Goal: Transaction & Acquisition: Purchase product/service

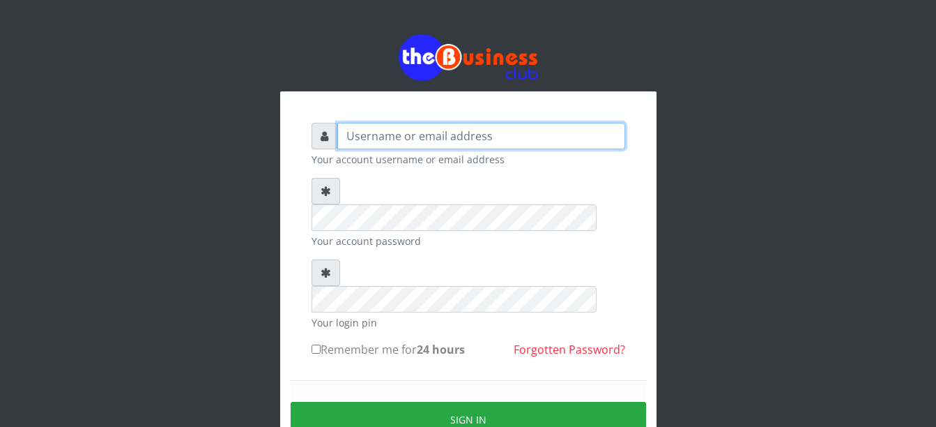
type input "Busybrain2"
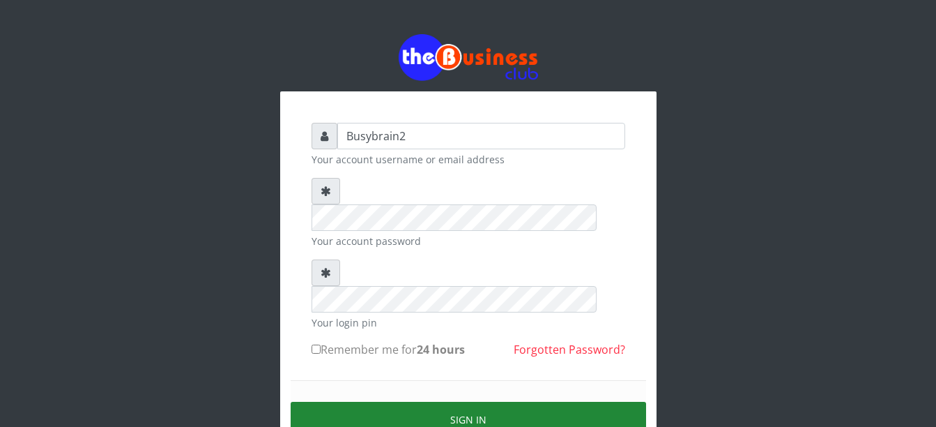
click at [483, 401] on button "Sign in" at bounding box center [468, 419] width 355 height 36
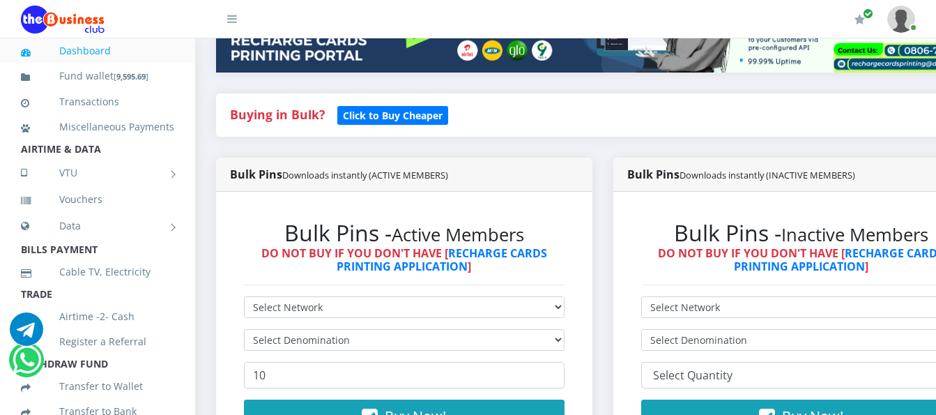
scroll to position [279, 0]
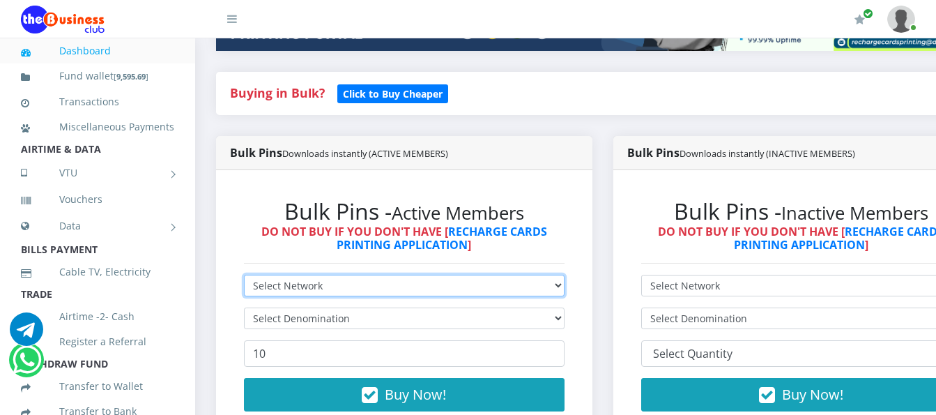
click at [487, 278] on select "Select Network MTN Globacom 9Mobile Airtel" at bounding box center [404, 286] width 321 height 22
select select "Airtel"
click at [244, 275] on select "Select Network MTN Globacom 9Mobile Airtel" at bounding box center [404, 286] width 321 height 22
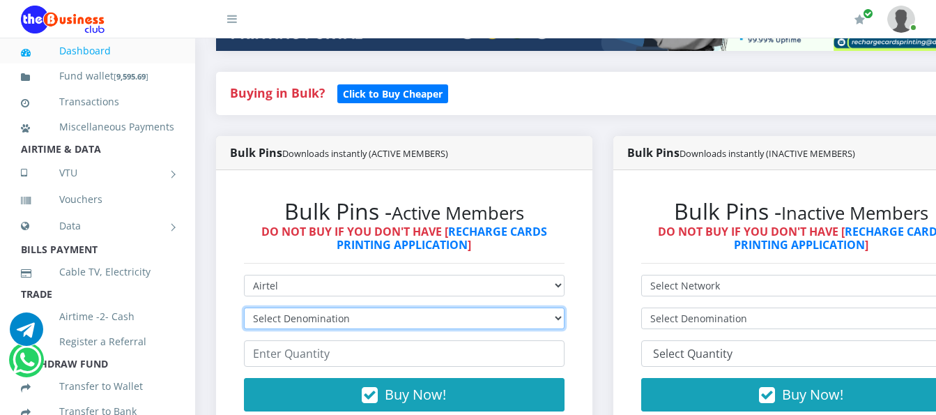
click at [462, 307] on select "Select Denomination Airtel NGN100 - ₦96.38 Airtel NGN200 - ₦192.76 Airtel NGN50…" at bounding box center [404, 318] width 321 height 22
select select "192.76-200"
click at [244, 307] on select "Select Denomination Airtel NGN100 - ₦96.38 Airtel NGN200 - ₦192.76 Airtel NGN50…" at bounding box center [404, 318] width 321 height 22
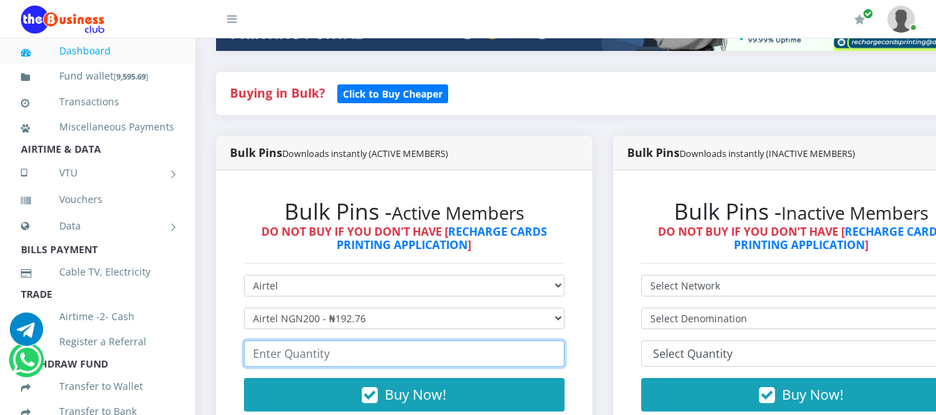
click at [463, 348] on input "number" at bounding box center [404, 353] width 321 height 26
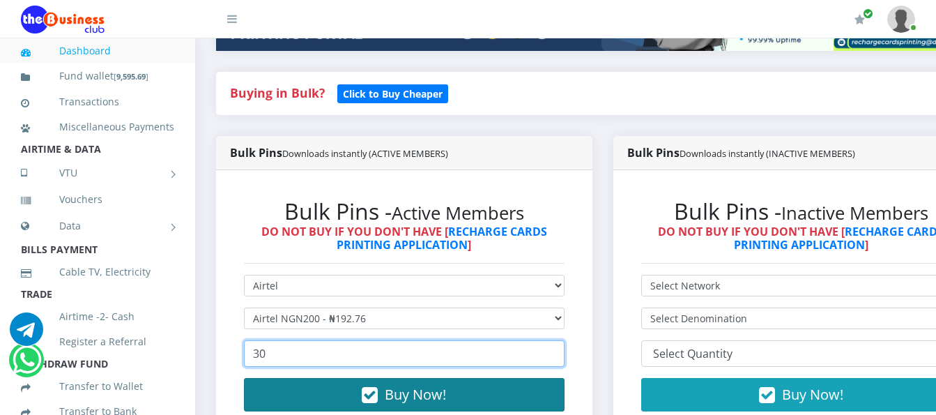
type input "30"
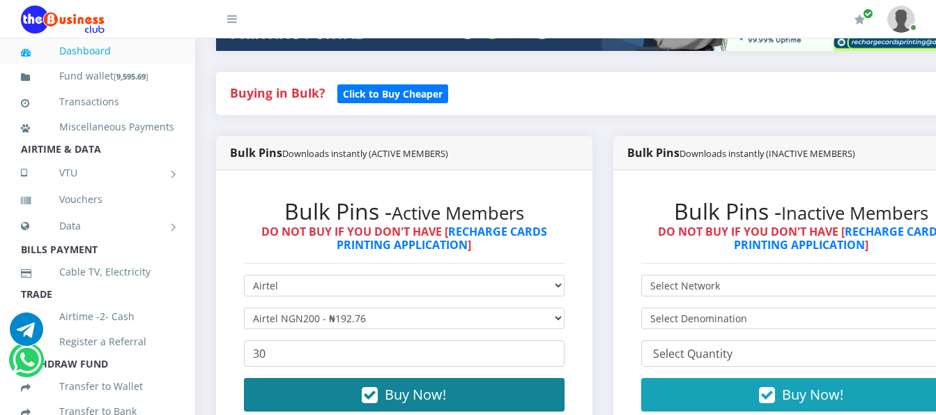
click at [509, 384] on button "Buy Now!" at bounding box center [404, 394] width 321 height 33
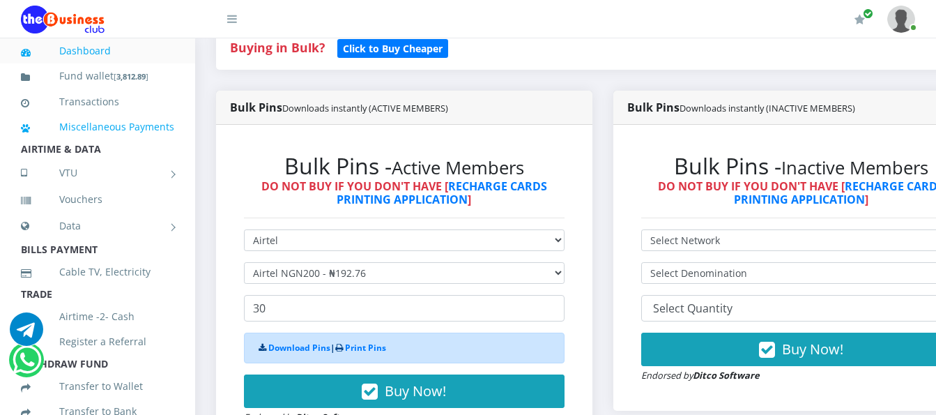
scroll to position [348, 0]
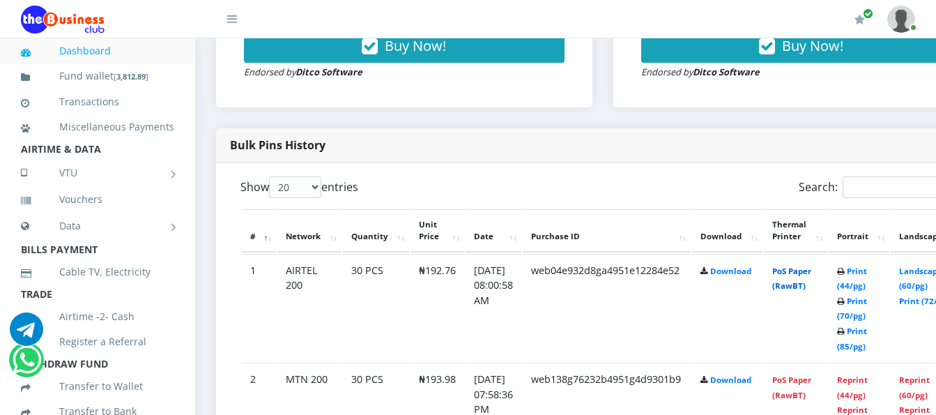
click at [810, 266] on link "PoS Paper (RawBT)" at bounding box center [791, 279] width 39 height 26
click at [811, 266] on link "PoS Paper (RawBT)" at bounding box center [791, 279] width 39 height 26
click at [809, 266] on link "PoS Paper (RawBT)" at bounding box center [791, 279] width 39 height 26
click at [811, 266] on link "PoS Paper (RawBT)" at bounding box center [791, 279] width 39 height 26
drag, startPoint x: 803, startPoint y: 259, endPoint x: 744, endPoint y: 267, distance: 59.8
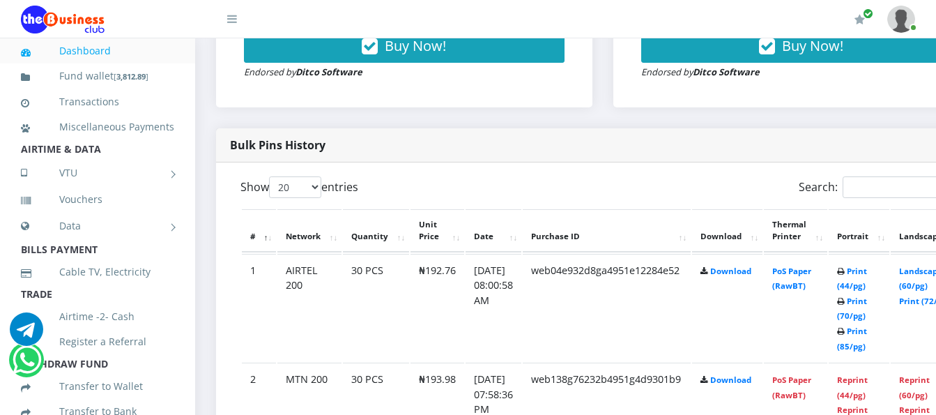
click at [744, 267] on td "Download" at bounding box center [727, 308] width 70 height 108
click at [811, 266] on link "PoS Paper (RawBT)" at bounding box center [791, 279] width 39 height 26
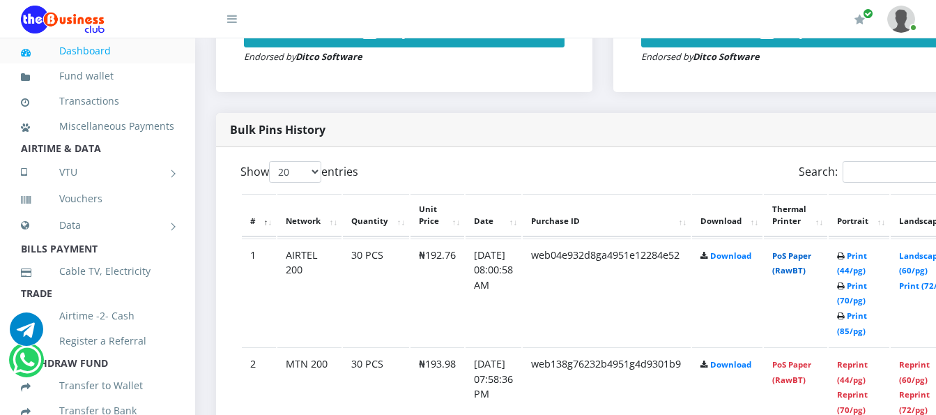
click at [811, 268] on link "PoS Paper (RawBT)" at bounding box center [791, 263] width 39 height 26
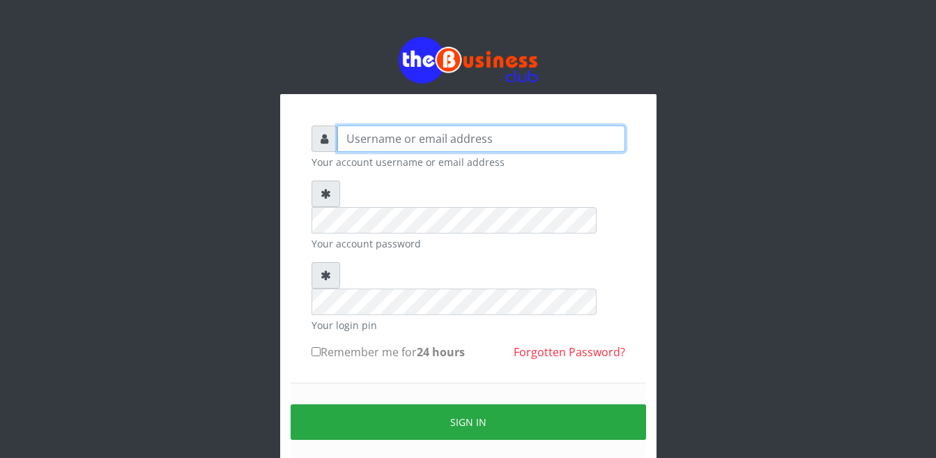
type input "Busybrain2"
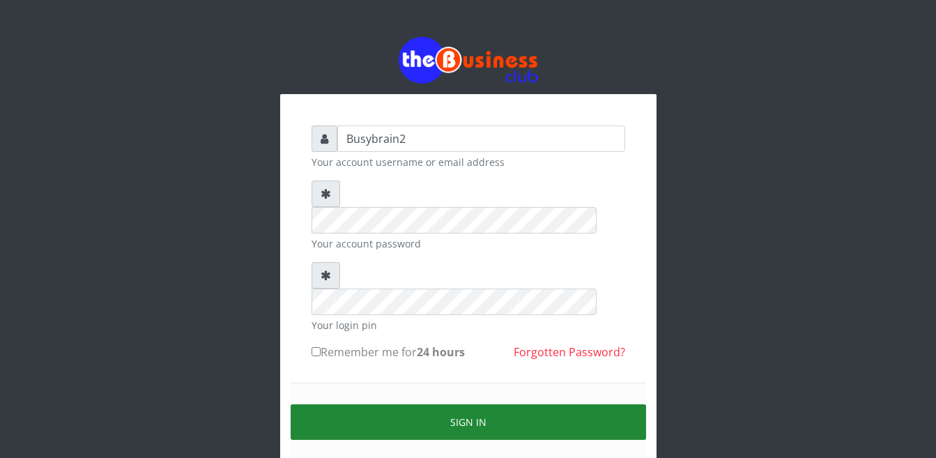
click at [472, 404] on button "Sign in" at bounding box center [468, 422] width 355 height 36
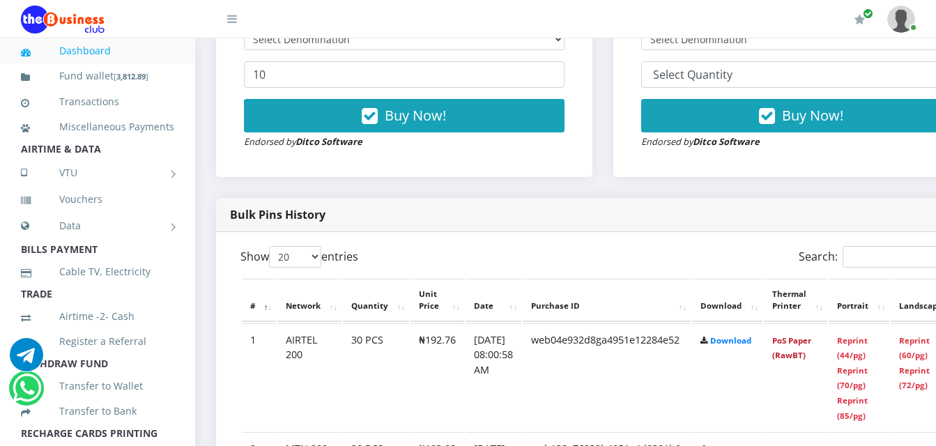
click at [810, 335] on link "PoS Paper (RawBT)" at bounding box center [791, 348] width 39 height 26
click at [806, 335] on link "PoS Paper (RawBT)" at bounding box center [791, 348] width 39 height 26
